Goal: Use online tool/utility: Utilize a website feature to perform a specific function

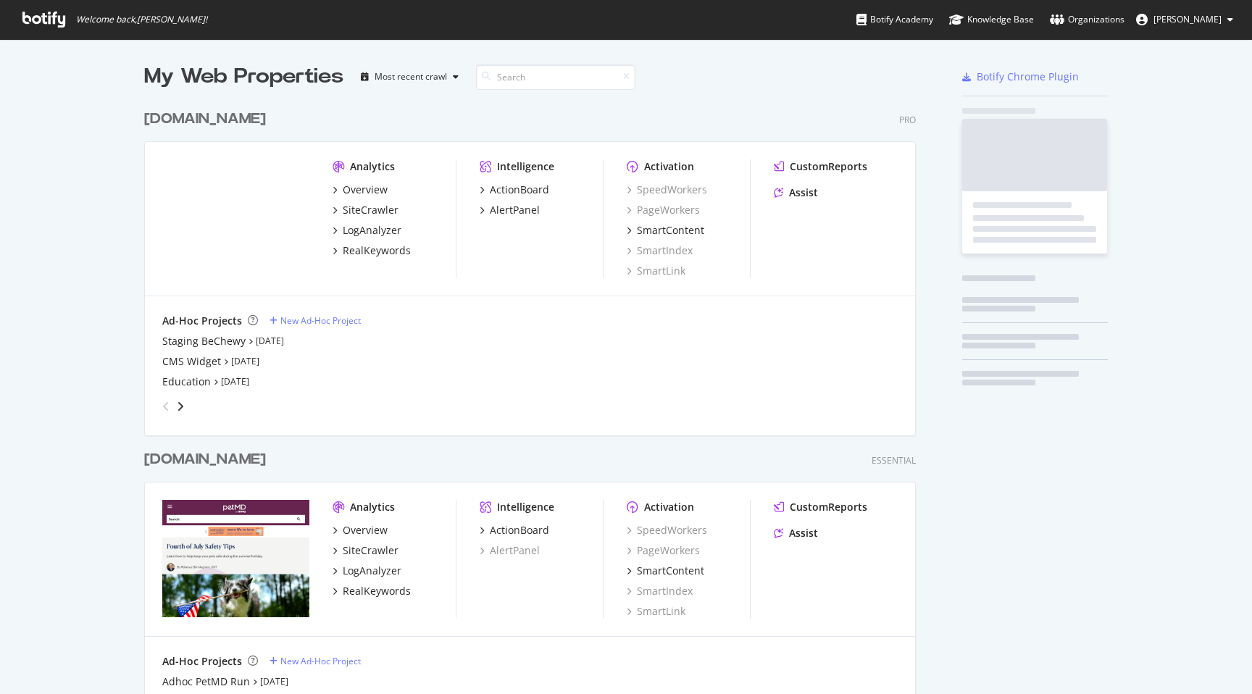
scroll to position [694, 1252]
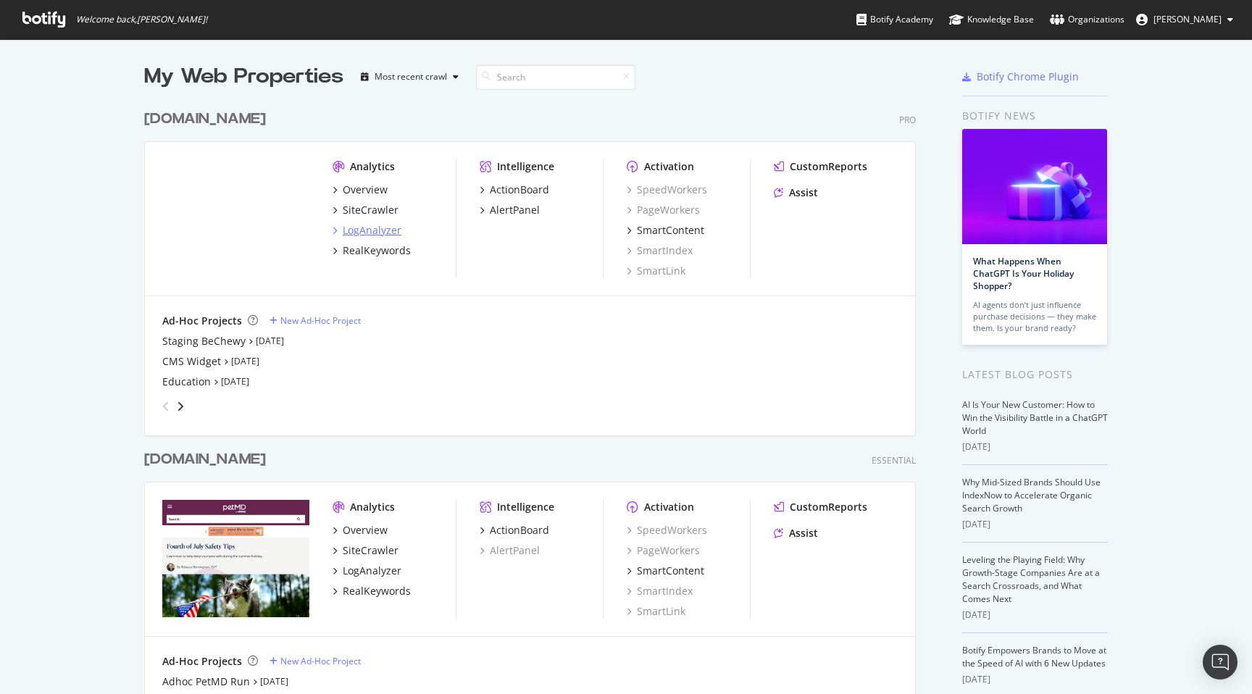
click at [375, 228] on div "LogAnalyzer" at bounding box center [372, 230] width 59 height 14
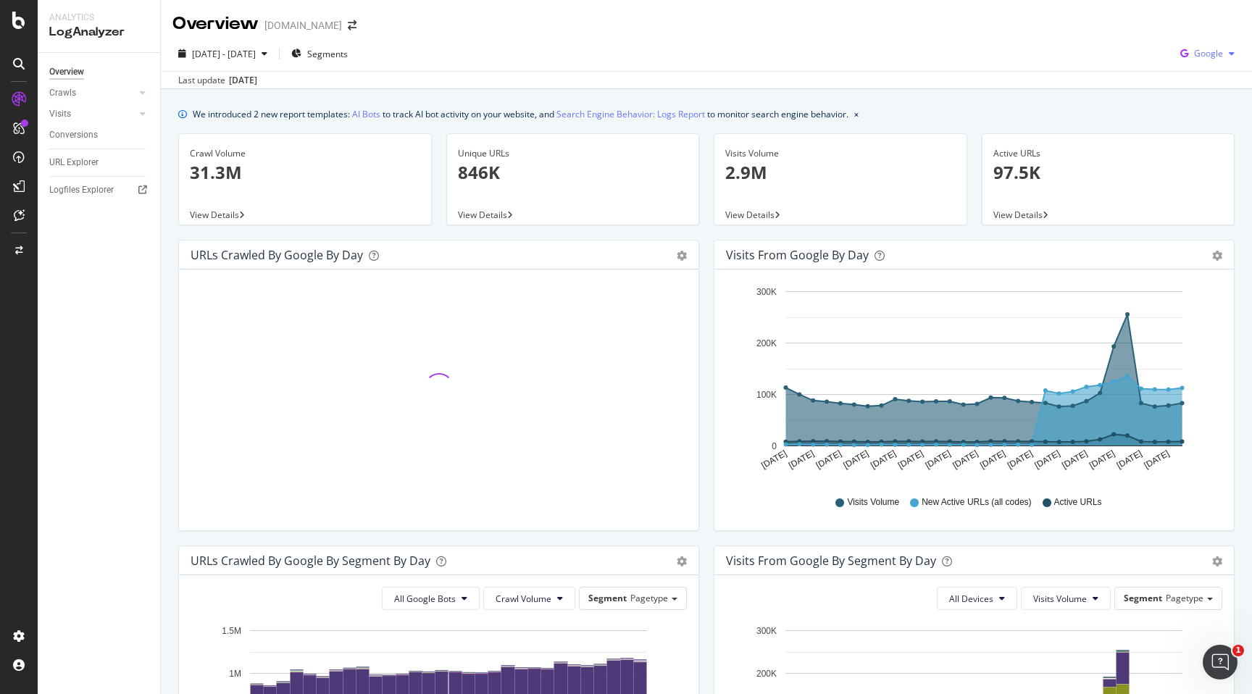
click at [1213, 53] on span "Google" at bounding box center [1208, 53] width 29 height 12
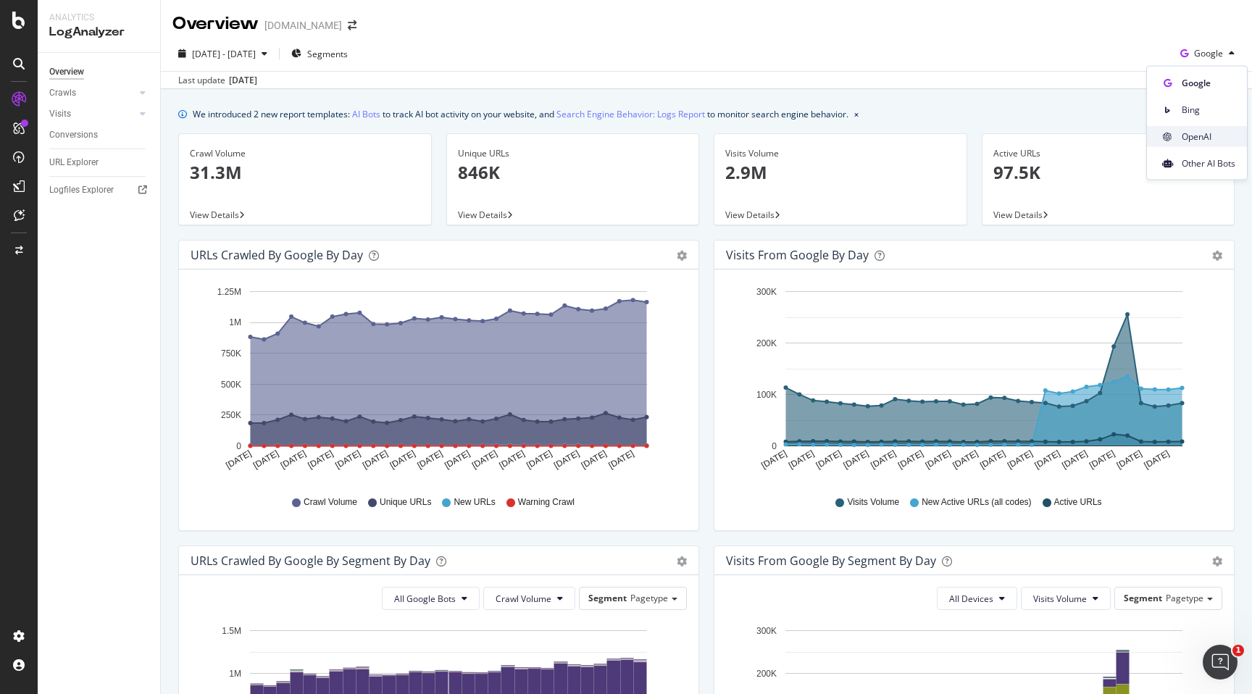
click at [1207, 140] on span "OpenAI" at bounding box center [1209, 136] width 54 height 13
